Goal: Information Seeking & Learning: Check status

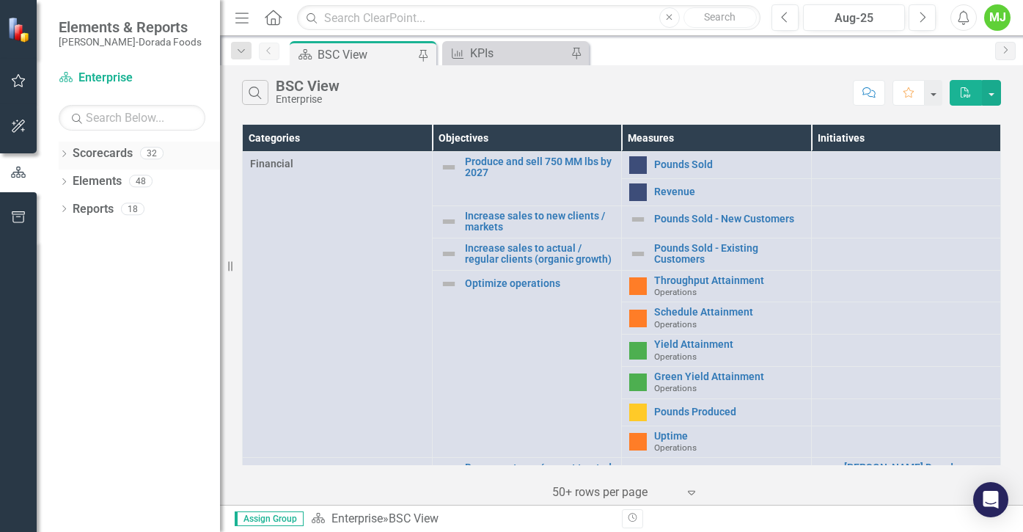
click at [65, 152] on icon "Dropdown" at bounding box center [64, 155] width 10 height 8
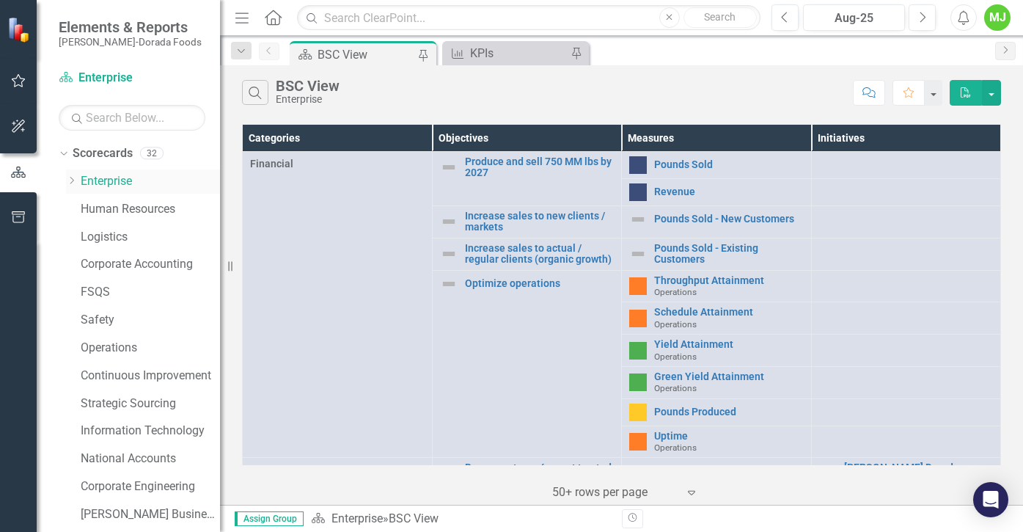
click at [70, 183] on icon "Dropdown" at bounding box center [71, 180] width 11 height 9
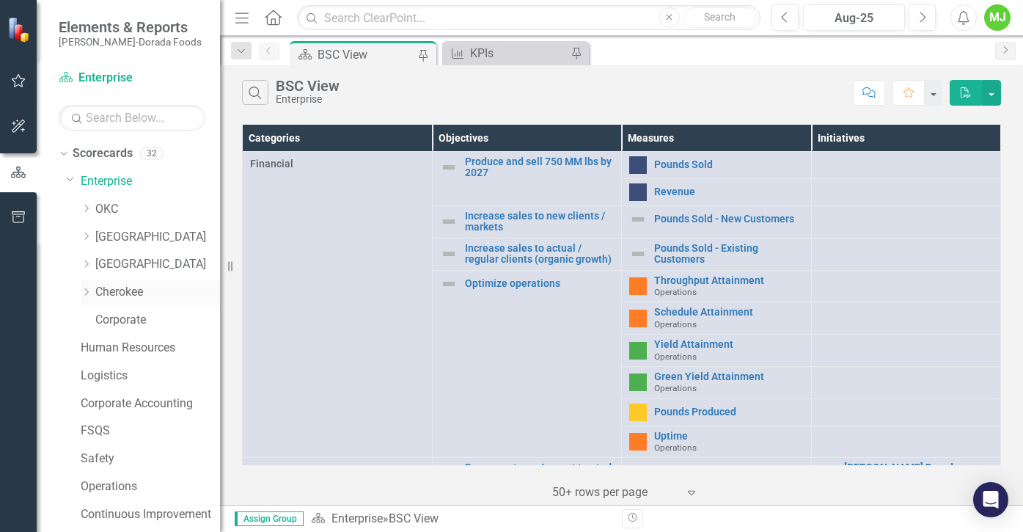
click at [116, 290] on link "Cherokee" at bounding box center [157, 292] width 125 height 17
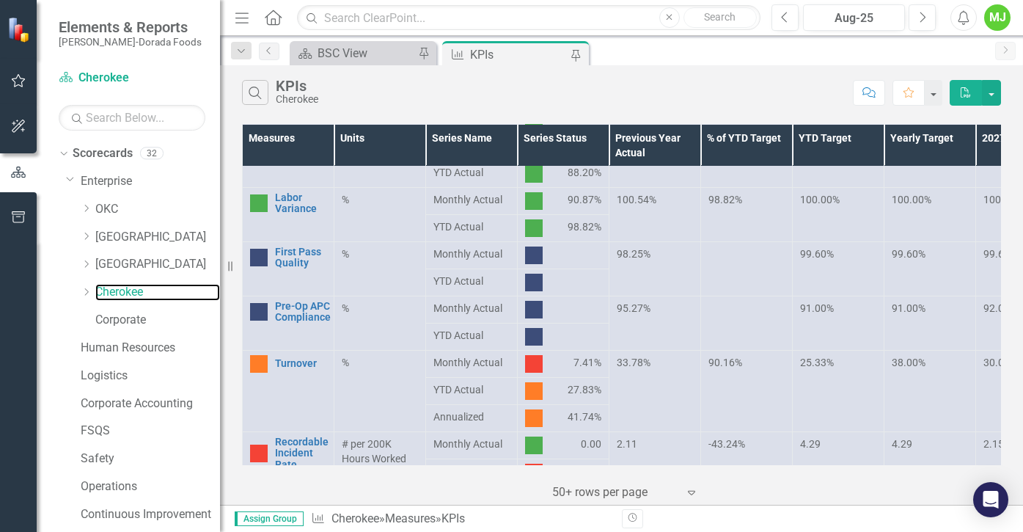
scroll to position [514, 0]
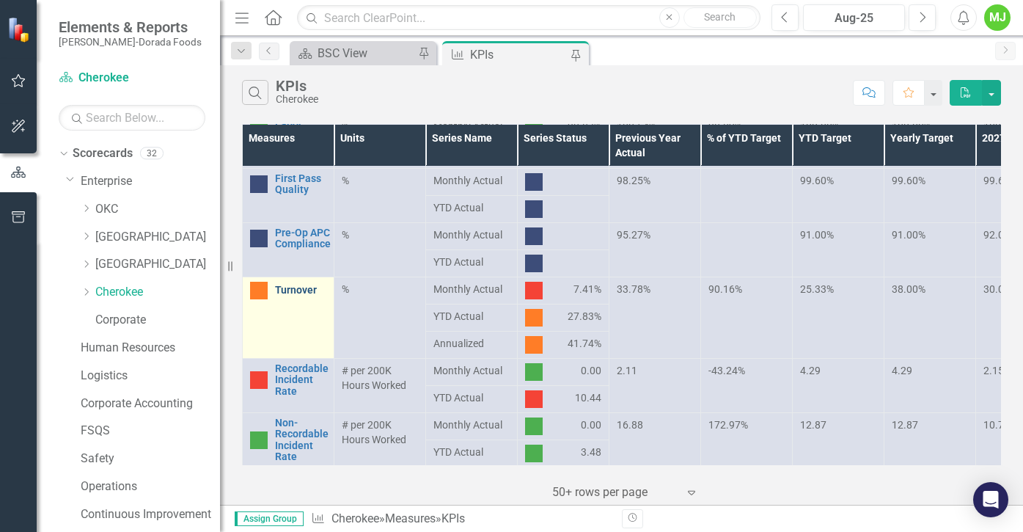
click at [291, 285] on link "Turnover" at bounding box center [300, 290] width 51 height 11
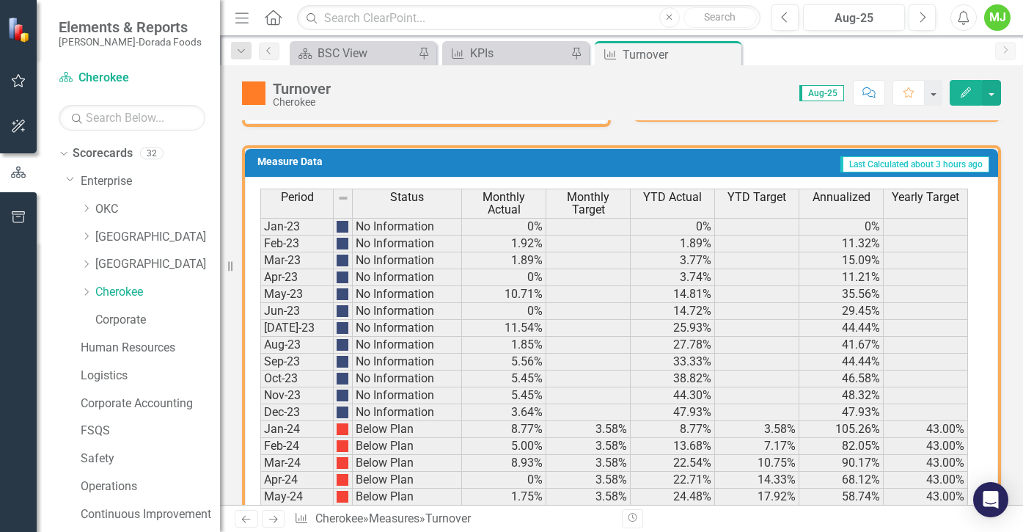
scroll to position [1088, 0]
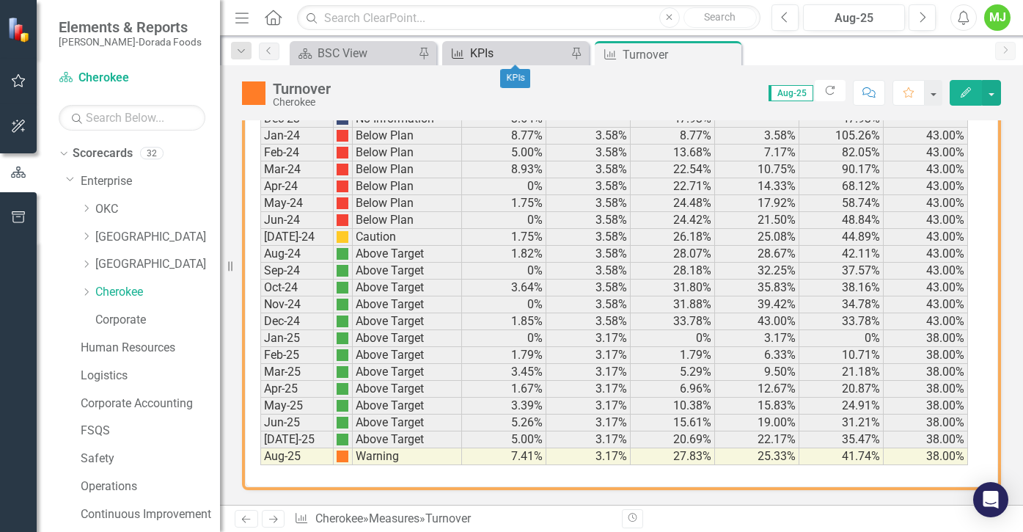
click at [494, 54] on div "KPIs" at bounding box center [518, 53] width 97 height 18
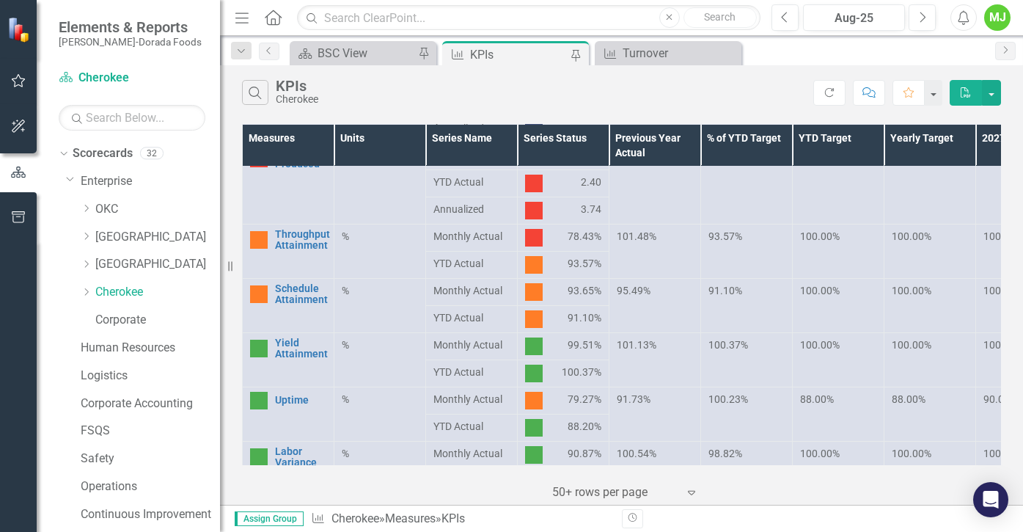
scroll to position [184, 0]
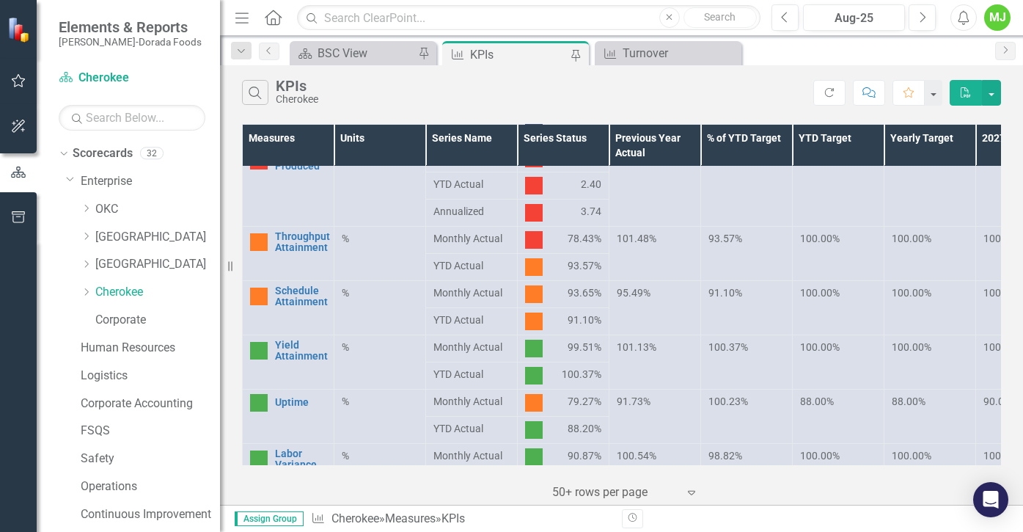
click at [512, 52] on div "KPIs" at bounding box center [518, 54] width 97 height 18
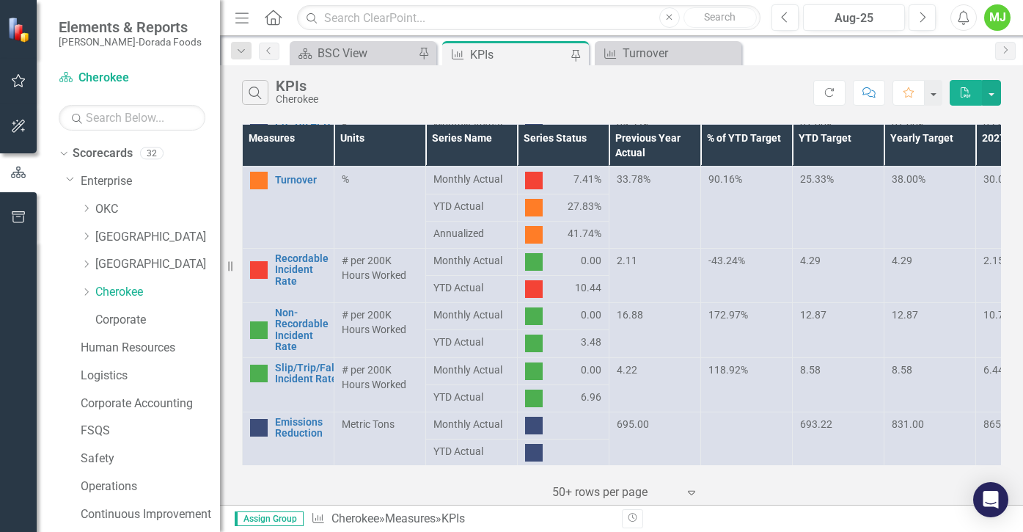
scroll to position [624, 0]
click at [497, 51] on div "KPIs" at bounding box center [518, 54] width 97 height 18
click at [664, 45] on div "Turnover" at bounding box center [673, 53] width 100 height 18
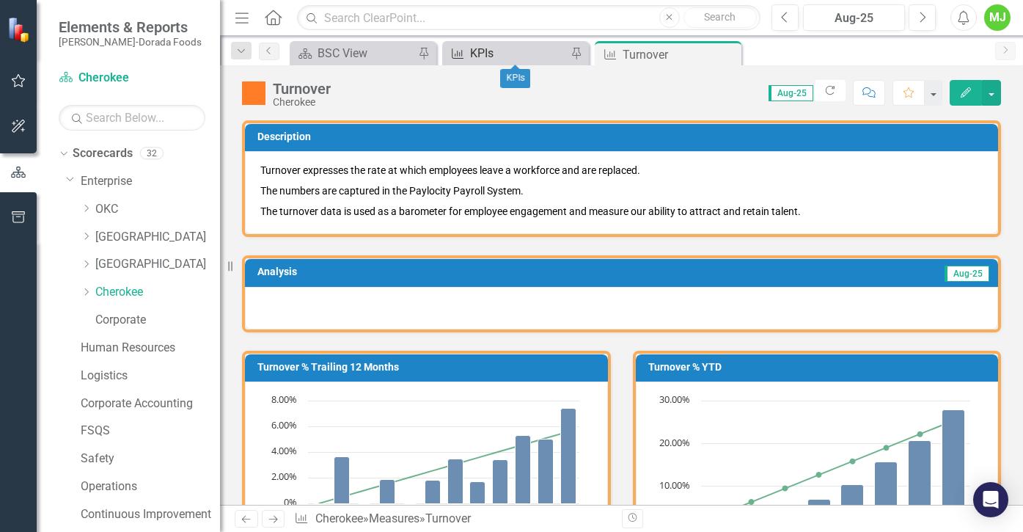
click at [492, 50] on div "KPIs" at bounding box center [518, 53] width 97 height 18
